Goal: Navigation & Orientation: Find specific page/section

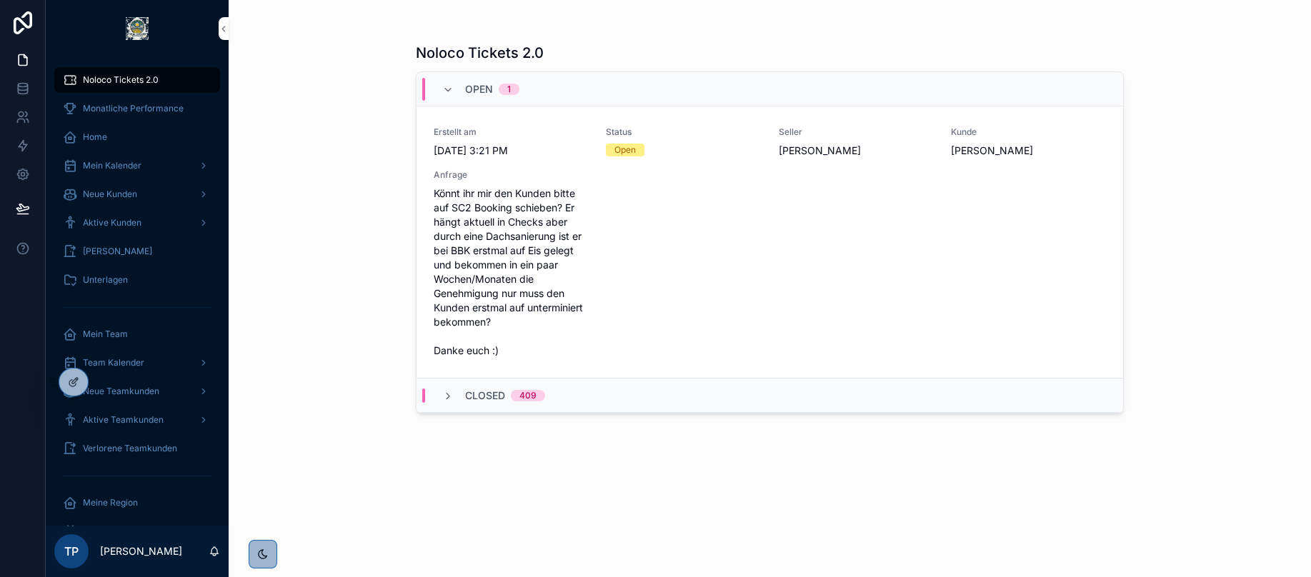
click at [0, 0] on icon at bounding box center [0, 0] width 0 height 0
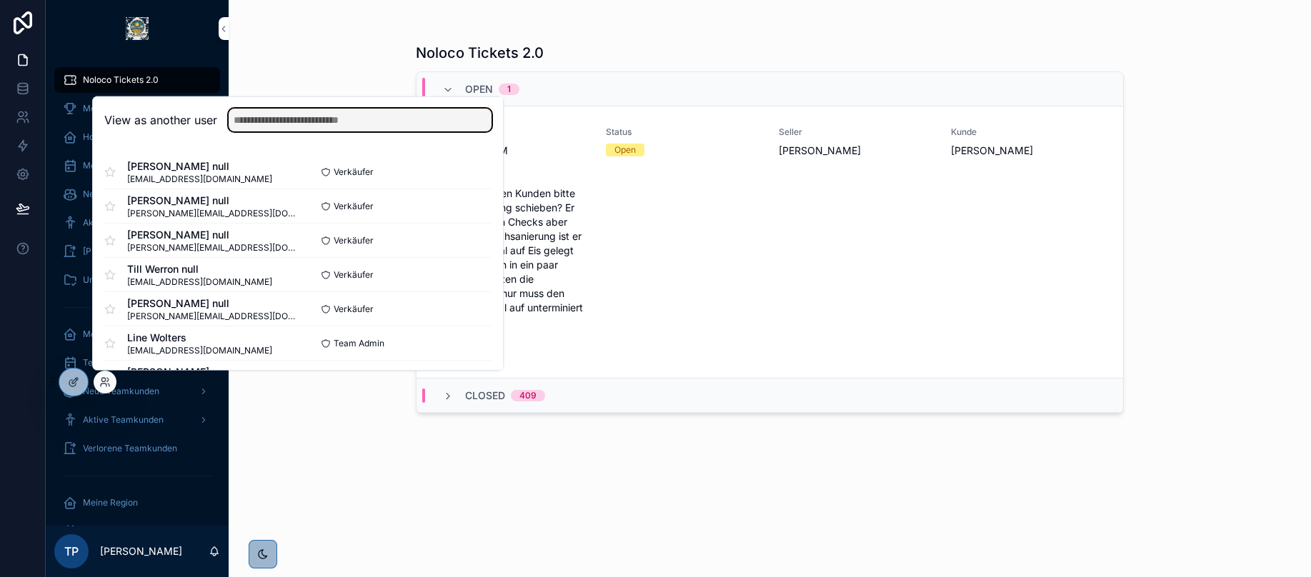
click at [284, 118] on input "text" at bounding box center [360, 120] width 263 height 23
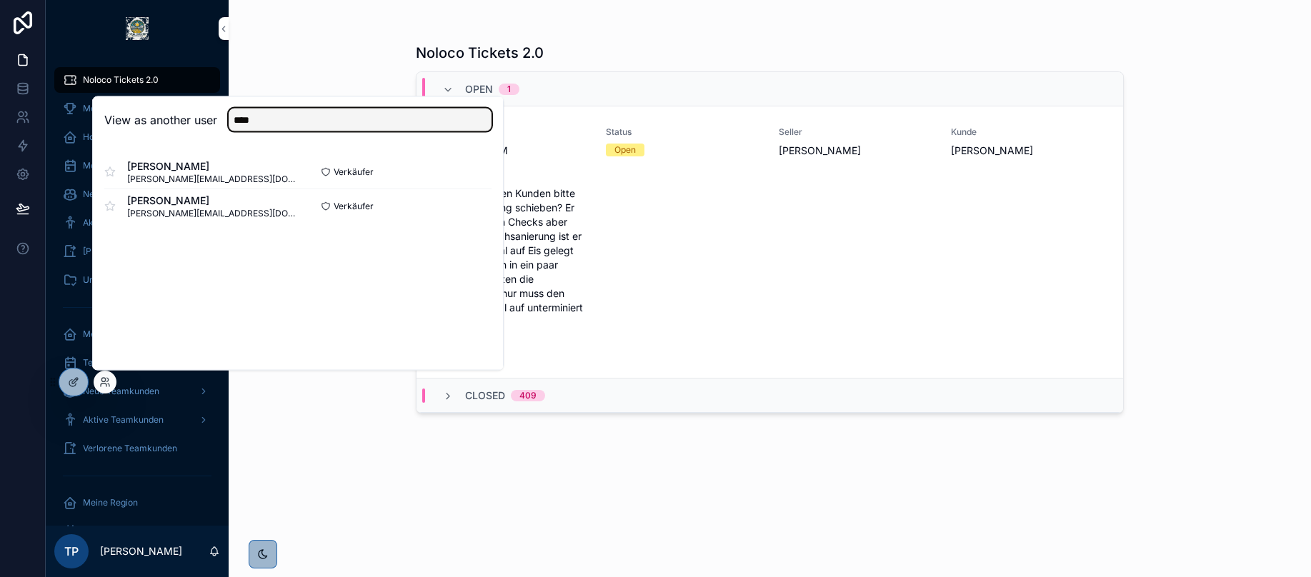
type input "****"
click at [0, 0] on button "Select" at bounding box center [0, 0] width 0 height 0
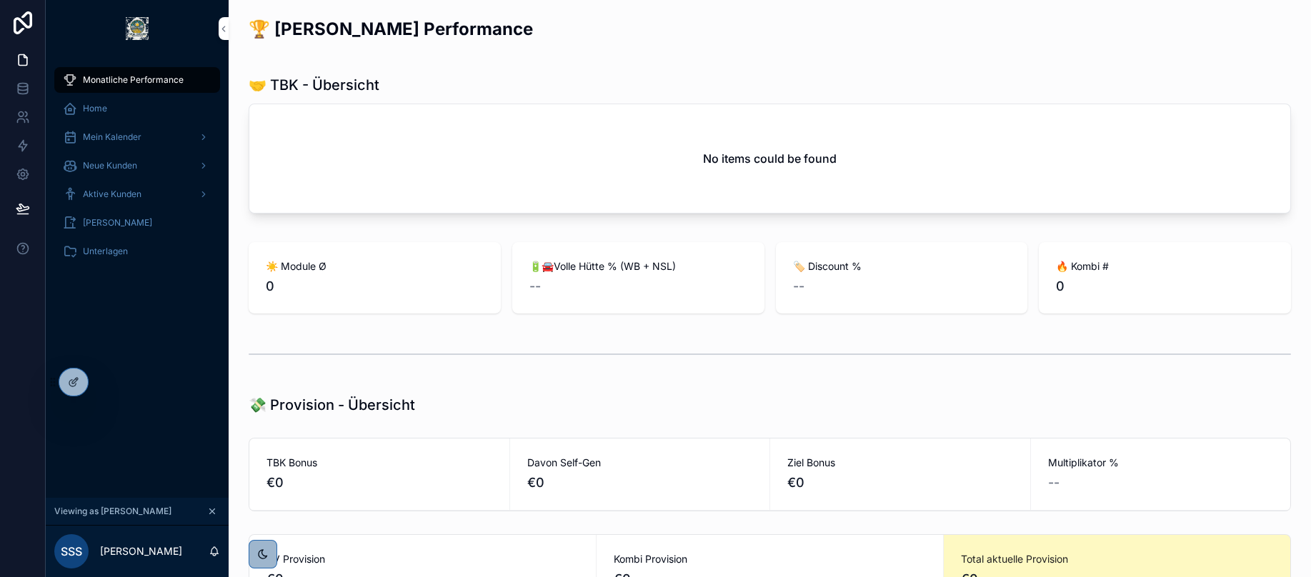
click at [107, 124] on link "Mein Kalender" at bounding box center [137, 137] width 166 height 26
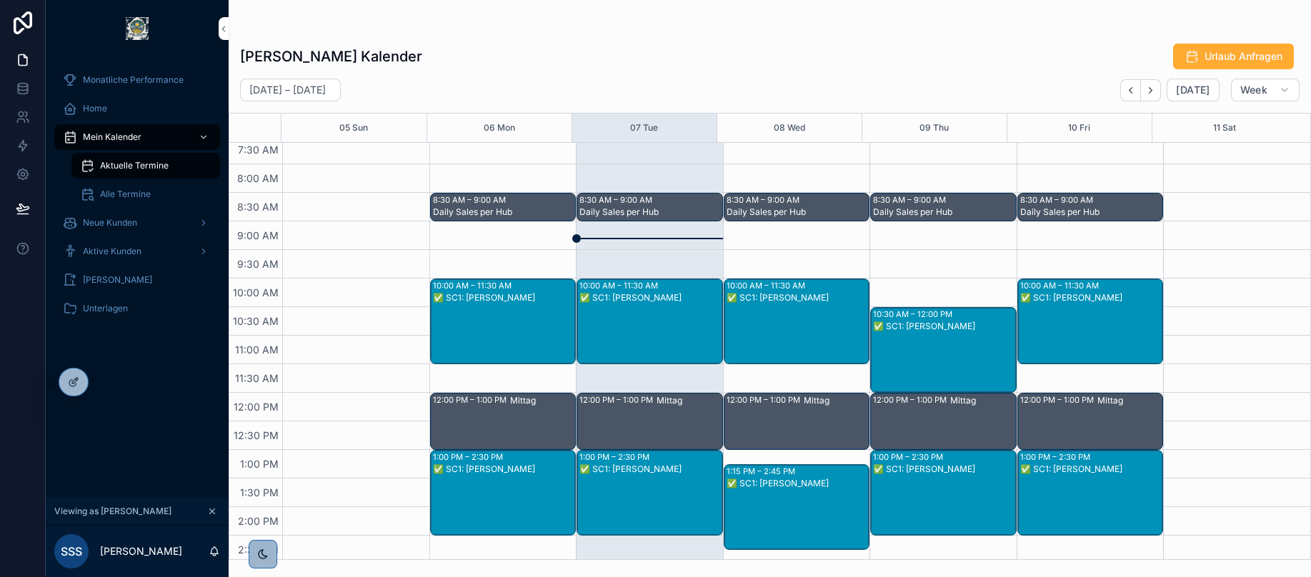
scroll to position [90, 0]
